Goal: Find specific page/section: Find specific page/section

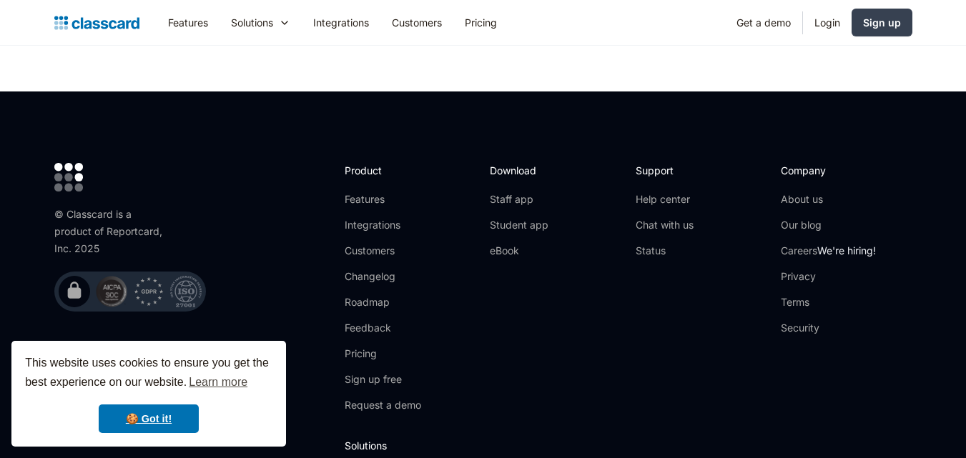
scroll to position [4897, 0]
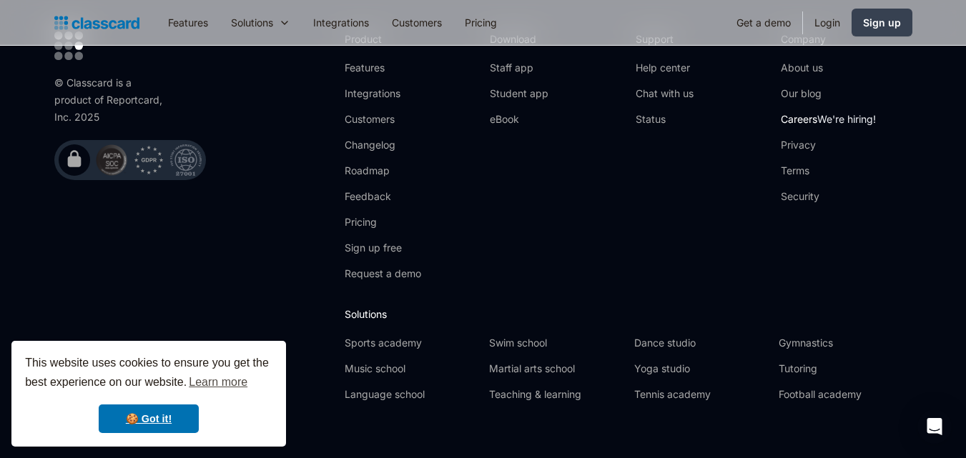
click at [805, 112] on link "Careers We're hiring!" at bounding box center [828, 119] width 95 height 14
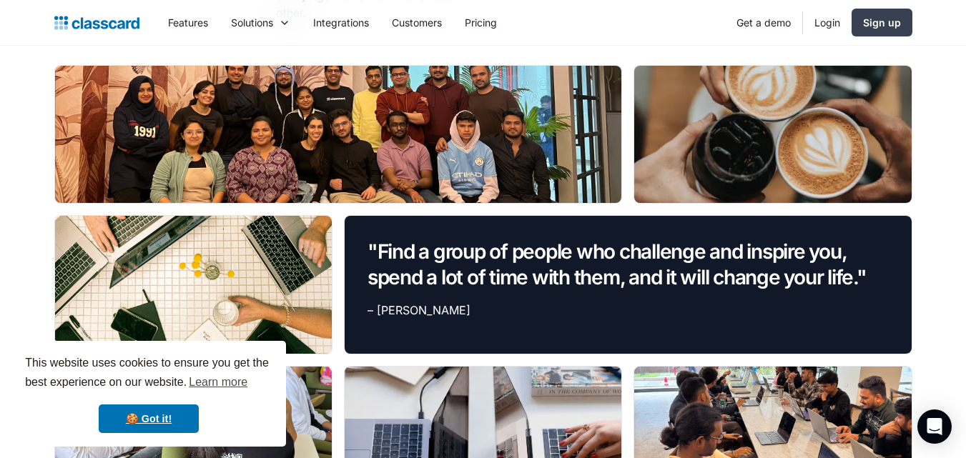
scroll to position [1144, 0]
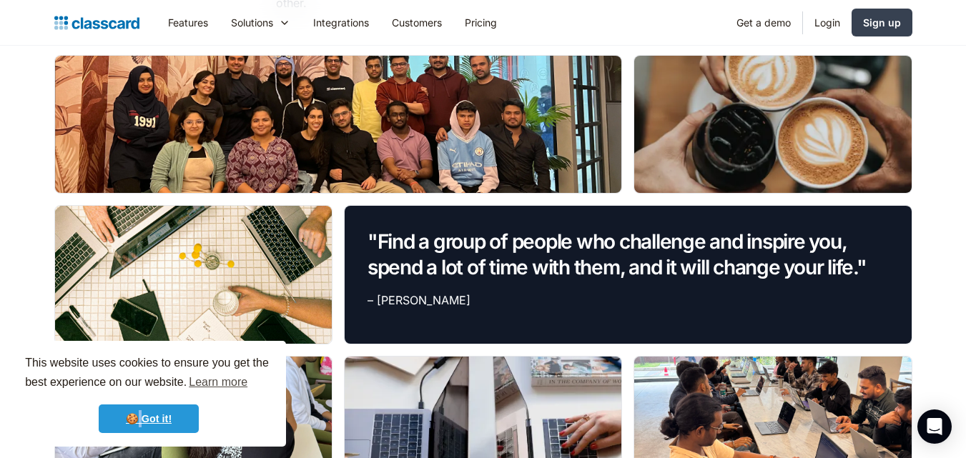
click at [138, 422] on link "🍪 Got it!" at bounding box center [149, 419] width 100 height 29
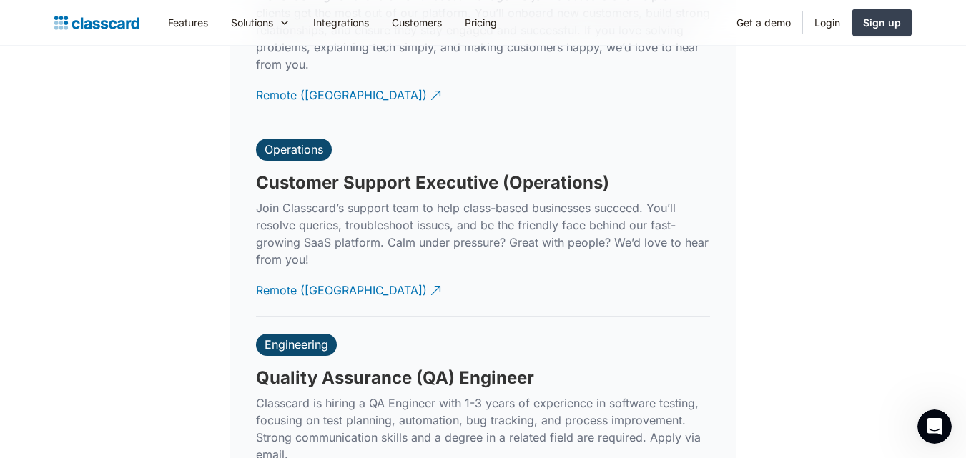
scroll to position [4384, 0]
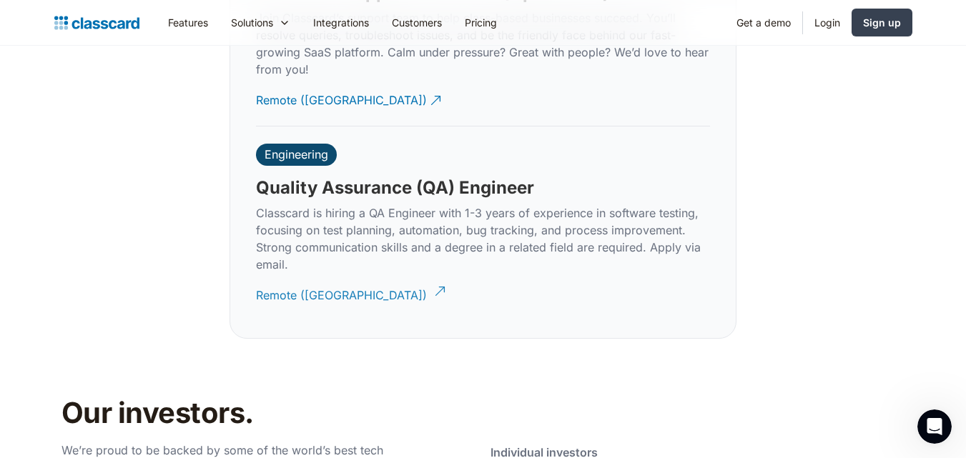
click at [324, 277] on div "Remote ([GEOGRAPHIC_DATA])" at bounding box center [341, 290] width 171 height 28
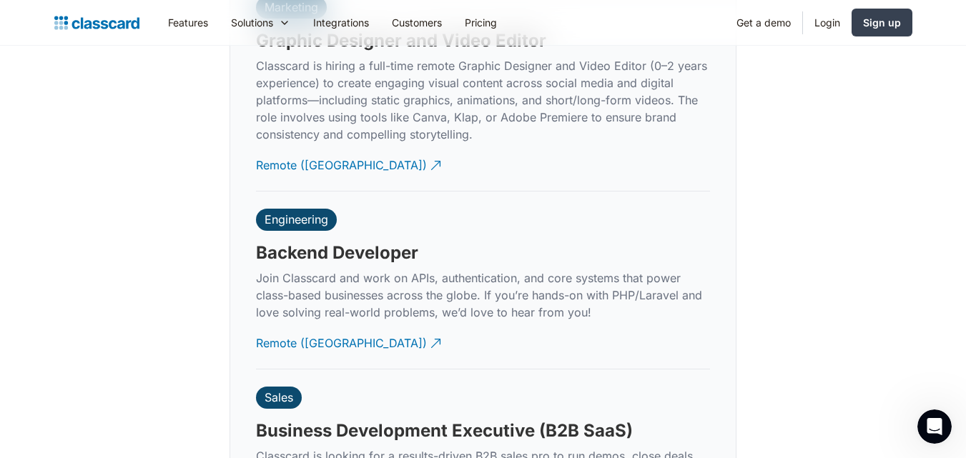
scroll to position [3551, 0]
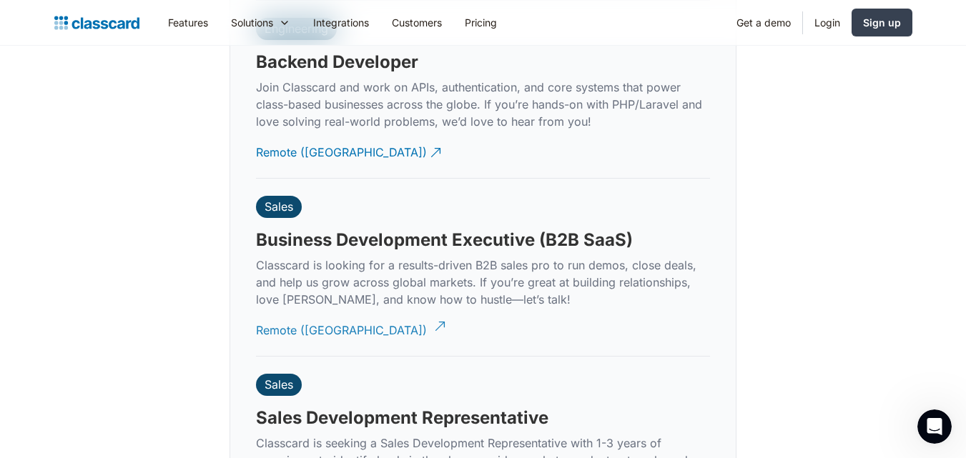
click at [293, 311] on div "Remote ([GEOGRAPHIC_DATA])" at bounding box center [341, 325] width 171 height 28
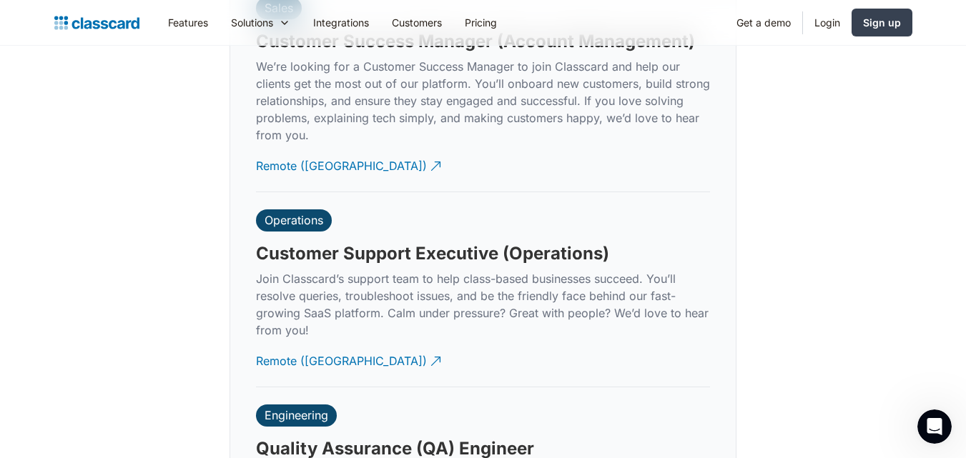
scroll to position [4504, 0]
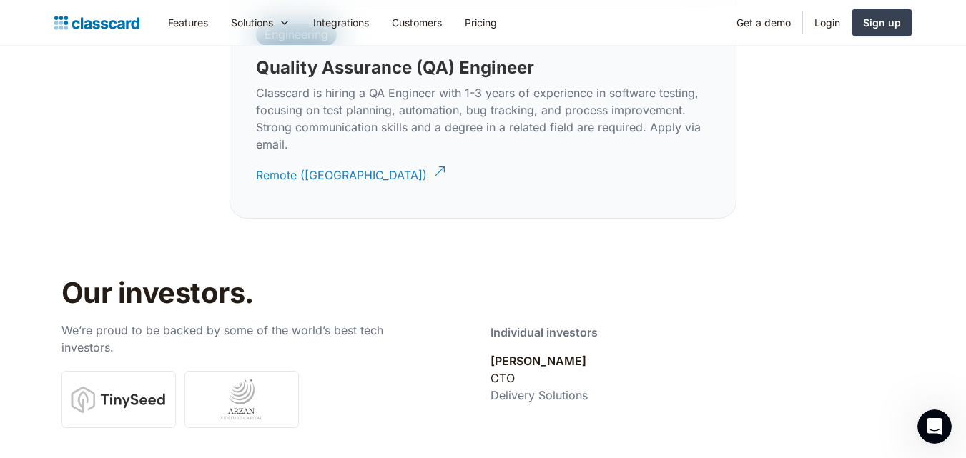
click at [325, 166] on div "Remote ([GEOGRAPHIC_DATA])" at bounding box center [341, 170] width 171 height 28
